Goal: Information Seeking & Learning: Learn about a topic

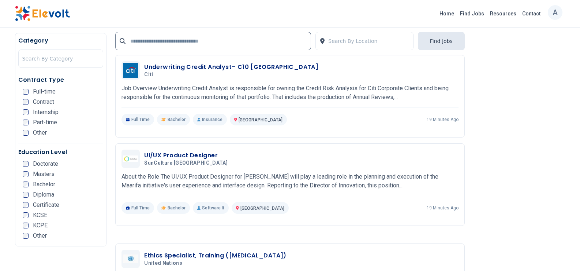
scroll to position [1419, 0]
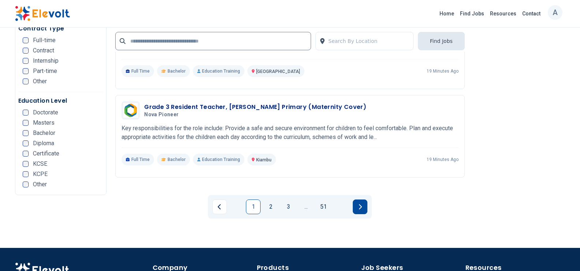
click at [359, 199] on button "Next page" at bounding box center [360, 206] width 15 height 15
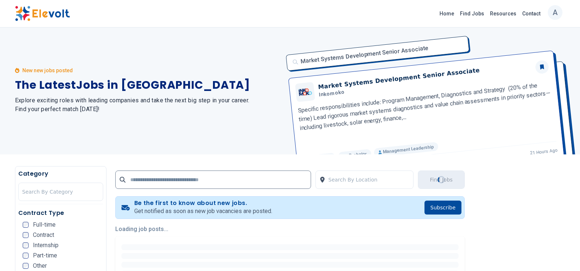
scroll to position [0, 0]
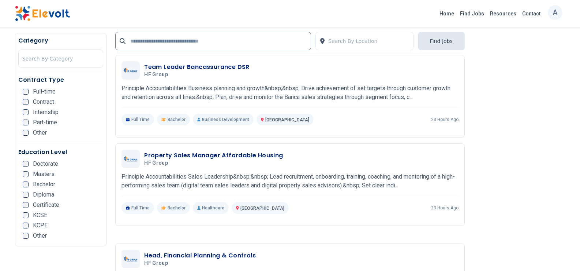
scroll to position [1419, 0]
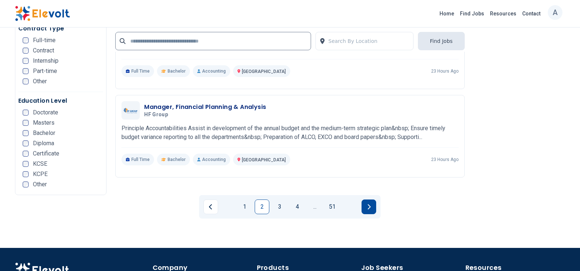
click at [374, 199] on button "Next page" at bounding box center [369, 206] width 15 height 15
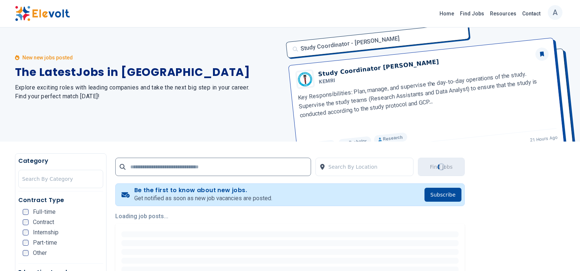
scroll to position [0, 0]
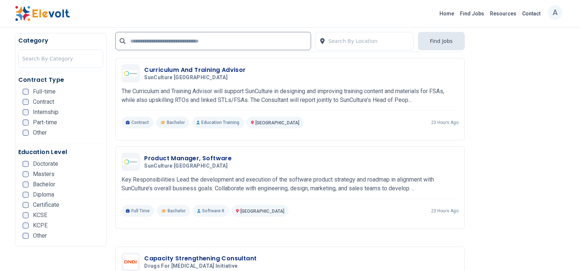
scroll to position [1419, 0]
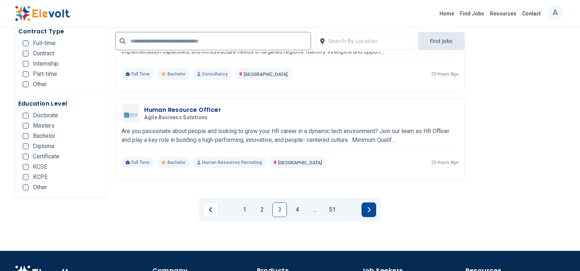
click at [373, 202] on button "Next page" at bounding box center [369, 209] width 15 height 15
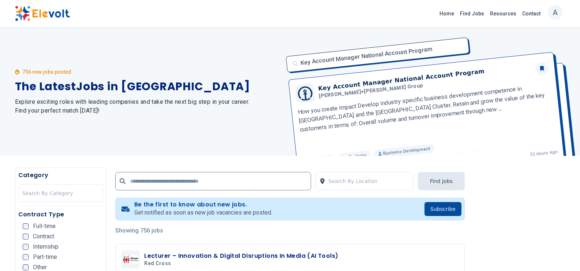
scroll to position [237, 0]
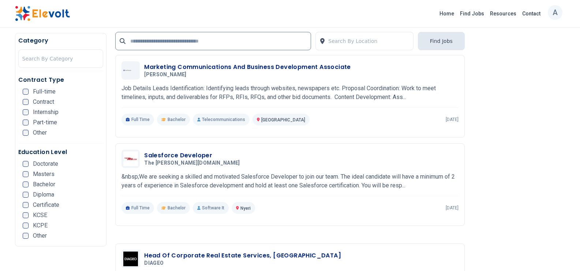
scroll to position [1419, 0]
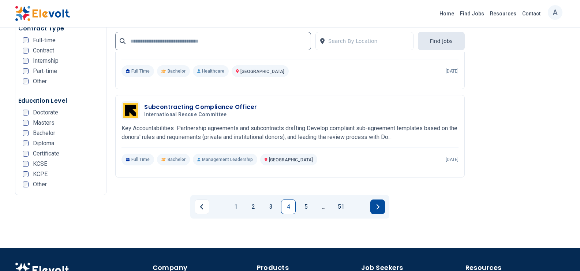
click at [380, 204] on icon "Next page" at bounding box center [378, 207] width 4 height 6
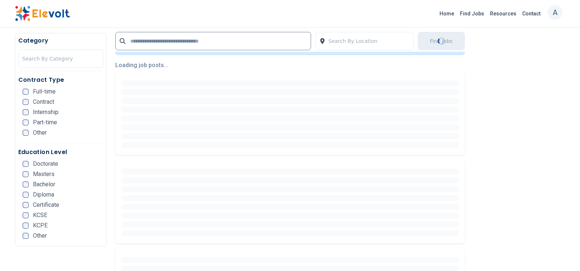
scroll to position [0, 0]
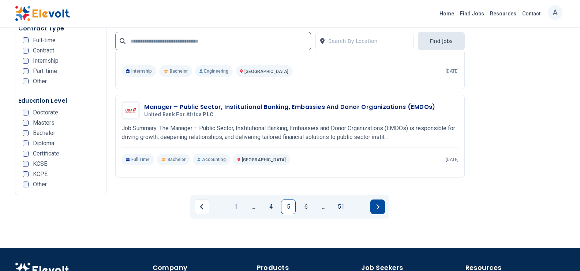
click at [376, 199] on button "Next page" at bounding box center [378, 206] width 15 height 15
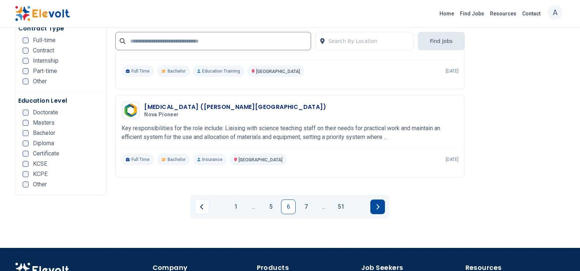
click at [384, 199] on button "Next page" at bounding box center [378, 206] width 15 height 15
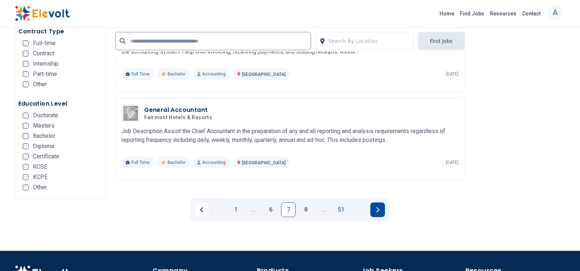
click at [381, 202] on button "Next page" at bounding box center [378, 209] width 15 height 15
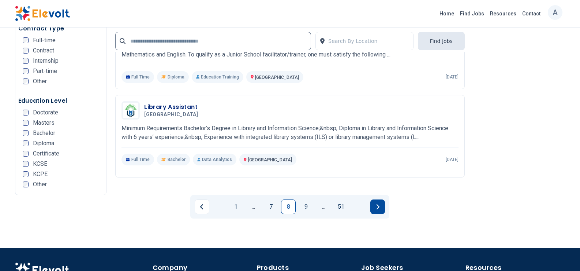
click at [376, 204] on icon "Next page" at bounding box center [378, 207] width 4 height 6
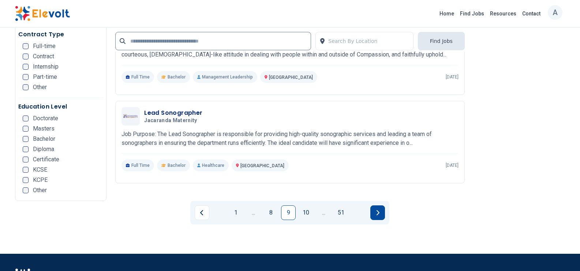
click at [379, 209] on icon "Next page" at bounding box center [378, 212] width 4 height 6
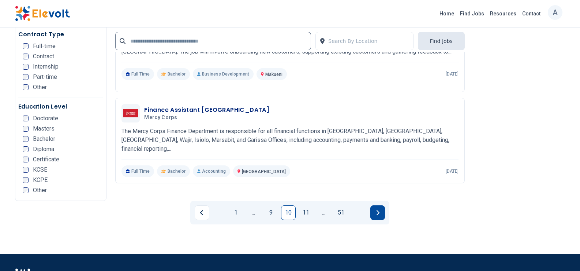
click at [385, 205] on button "Next page" at bounding box center [378, 212] width 15 height 15
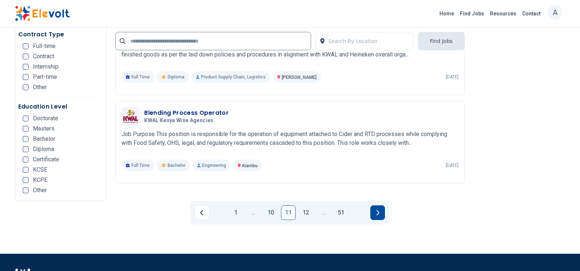
click at [380, 205] on button "Next page" at bounding box center [378, 212] width 15 height 15
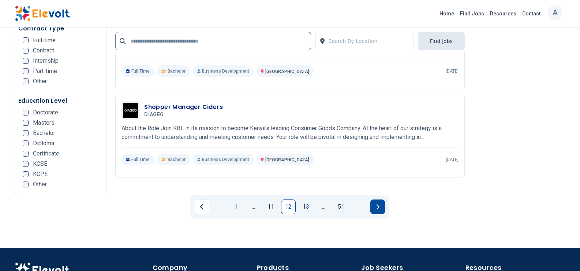
click at [381, 199] on button "Next page" at bounding box center [378, 206] width 15 height 15
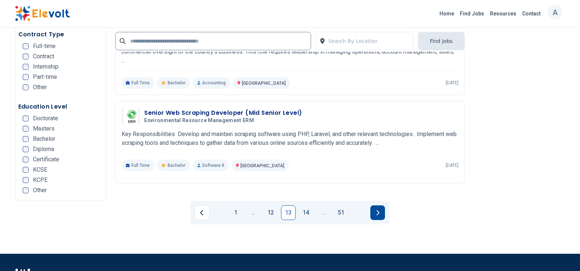
click at [378, 209] on icon "Next page" at bounding box center [378, 212] width 4 height 6
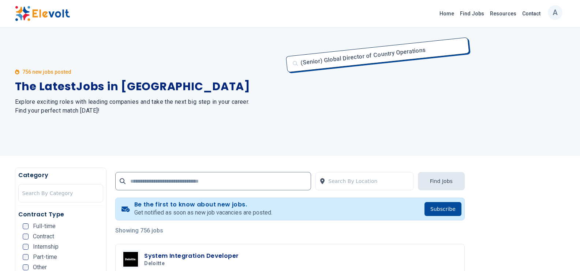
click at [423, 134] on div "(Senior) Global Director of Country Operations (Senior) Global Director Of Coun…" at bounding box center [424, 91] width 284 height 128
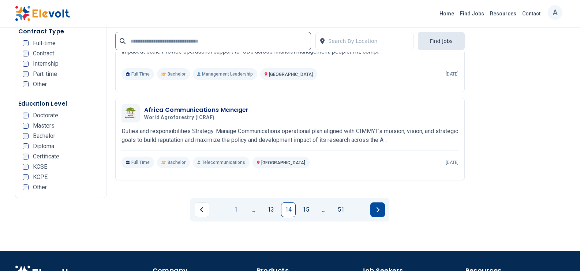
click at [375, 202] on button "Next page" at bounding box center [378, 209] width 15 height 15
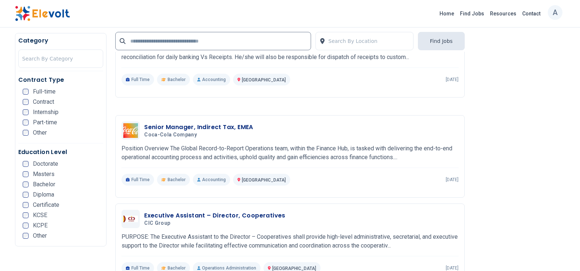
scroll to position [1183, 0]
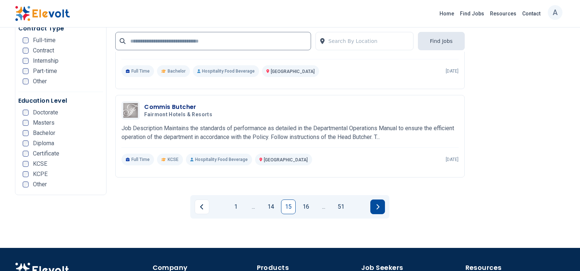
click at [378, 199] on button "Next page" at bounding box center [378, 206] width 15 height 15
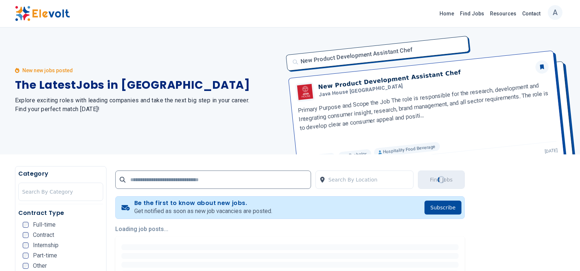
scroll to position [0, 0]
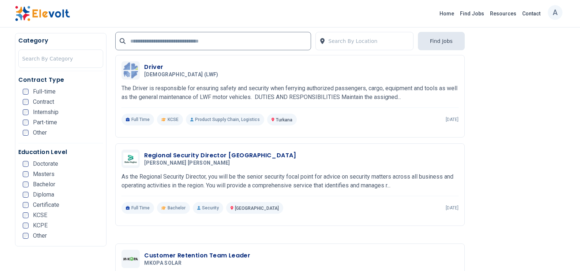
scroll to position [1419, 0]
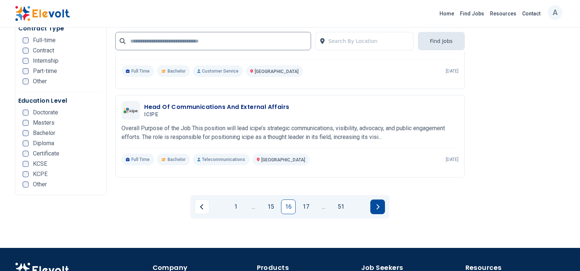
click at [376, 199] on button "Next page" at bounding box center [378, 206] width 15 height 15
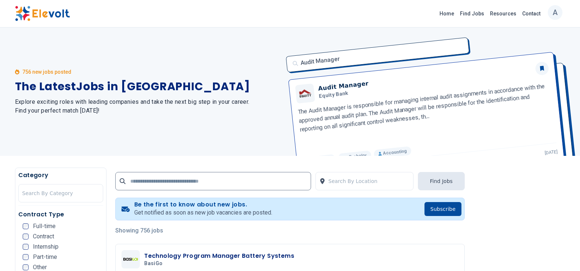
scroll to position [237, 0]
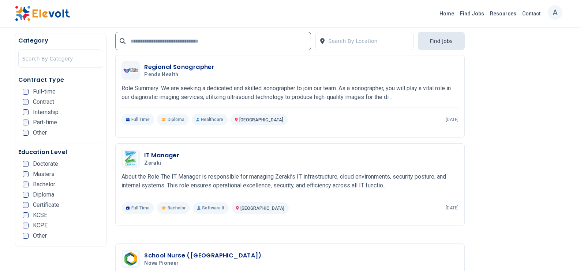
scroll to position [1419, 0]
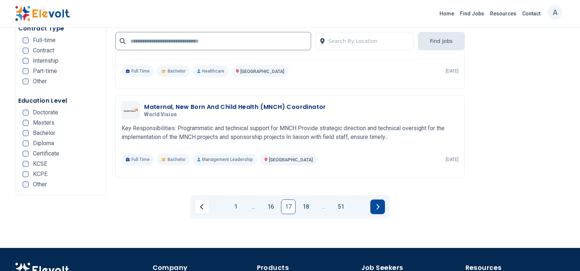
click at [377, 204] on icon "Next page" at bounding box center [378, 207] width 4 height 6
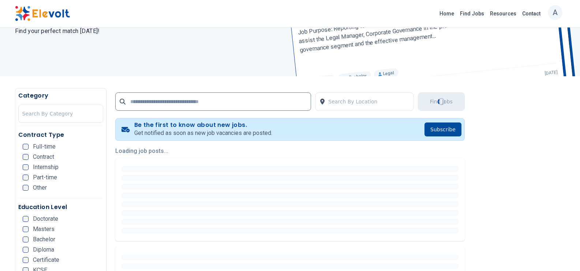
scroll to position [0, 0]
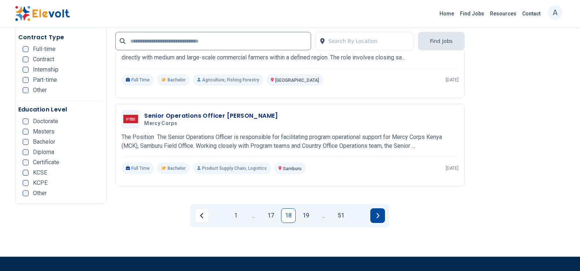
click at [373, 208] on button "Next page" at bounding box center [378, 215] width 15 height 15
